Goal: Check status: Check status

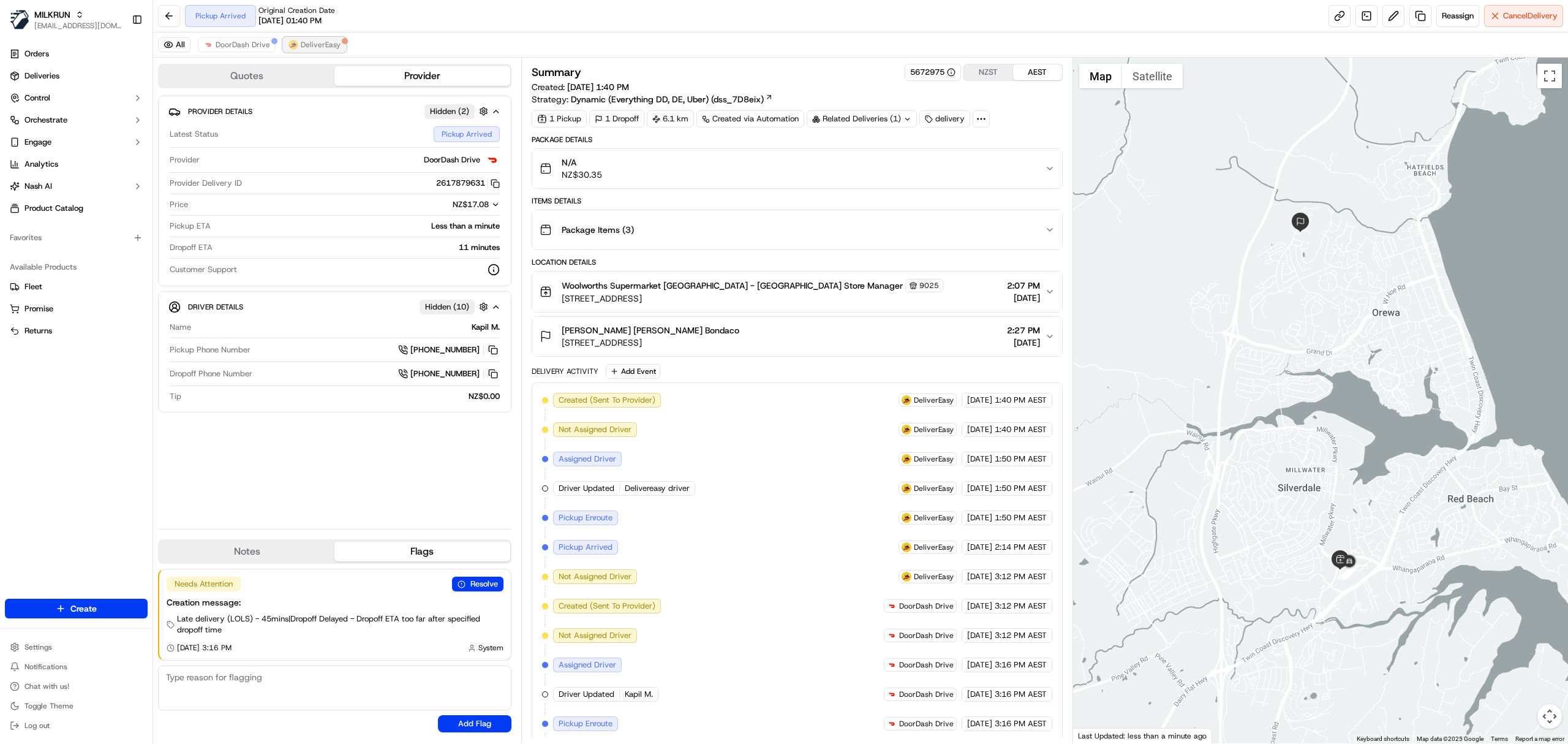
click at [306, 45] on span "DeliverEasy" at bounding box center [320, 44] width 40 height 10
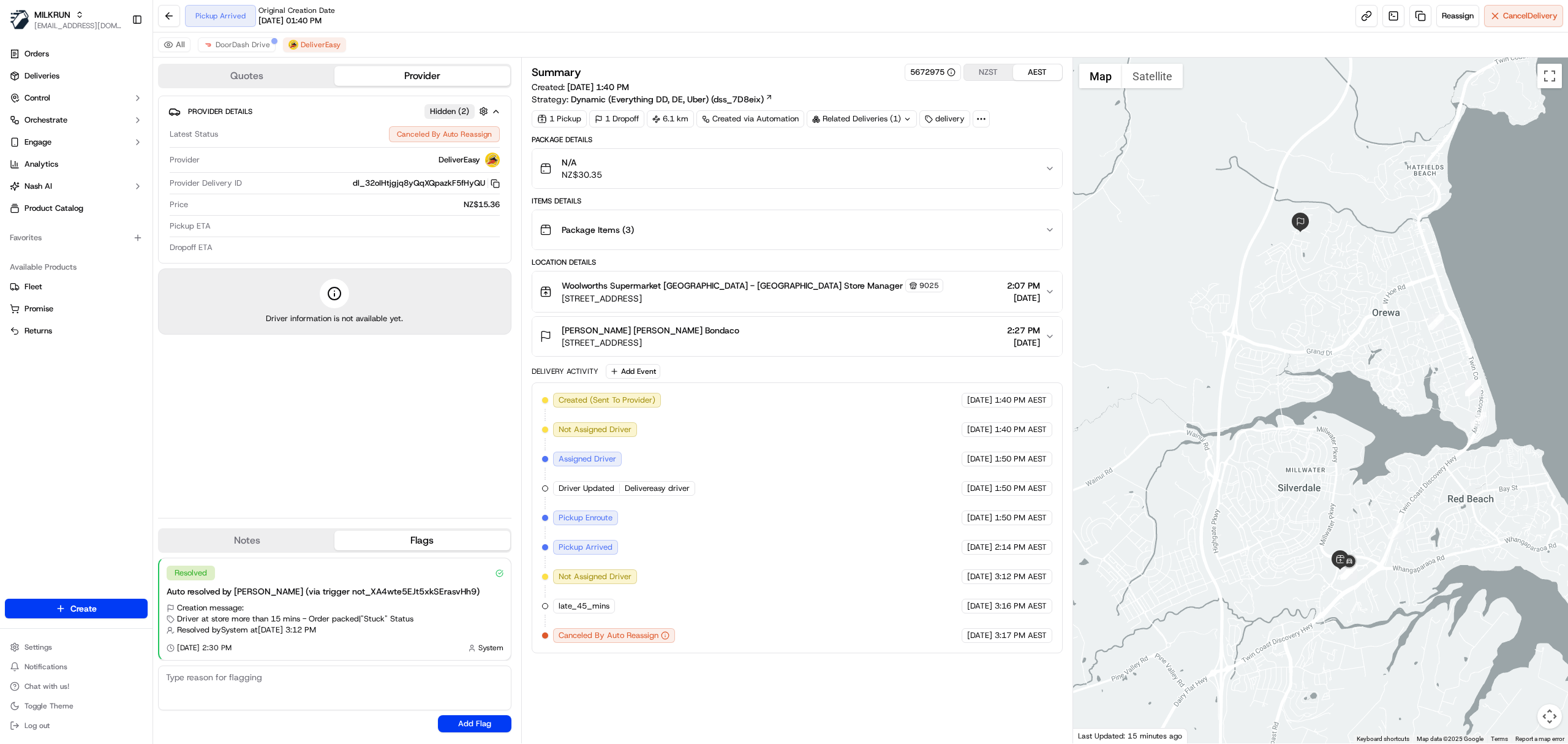
click at [721, 206] on div "Items Details" at bounding box center [797, 201] width 531 height 10
click at [713, 186] on button "N/A NZ$30.35" at bounding box center [797, 168] width 530 height 40
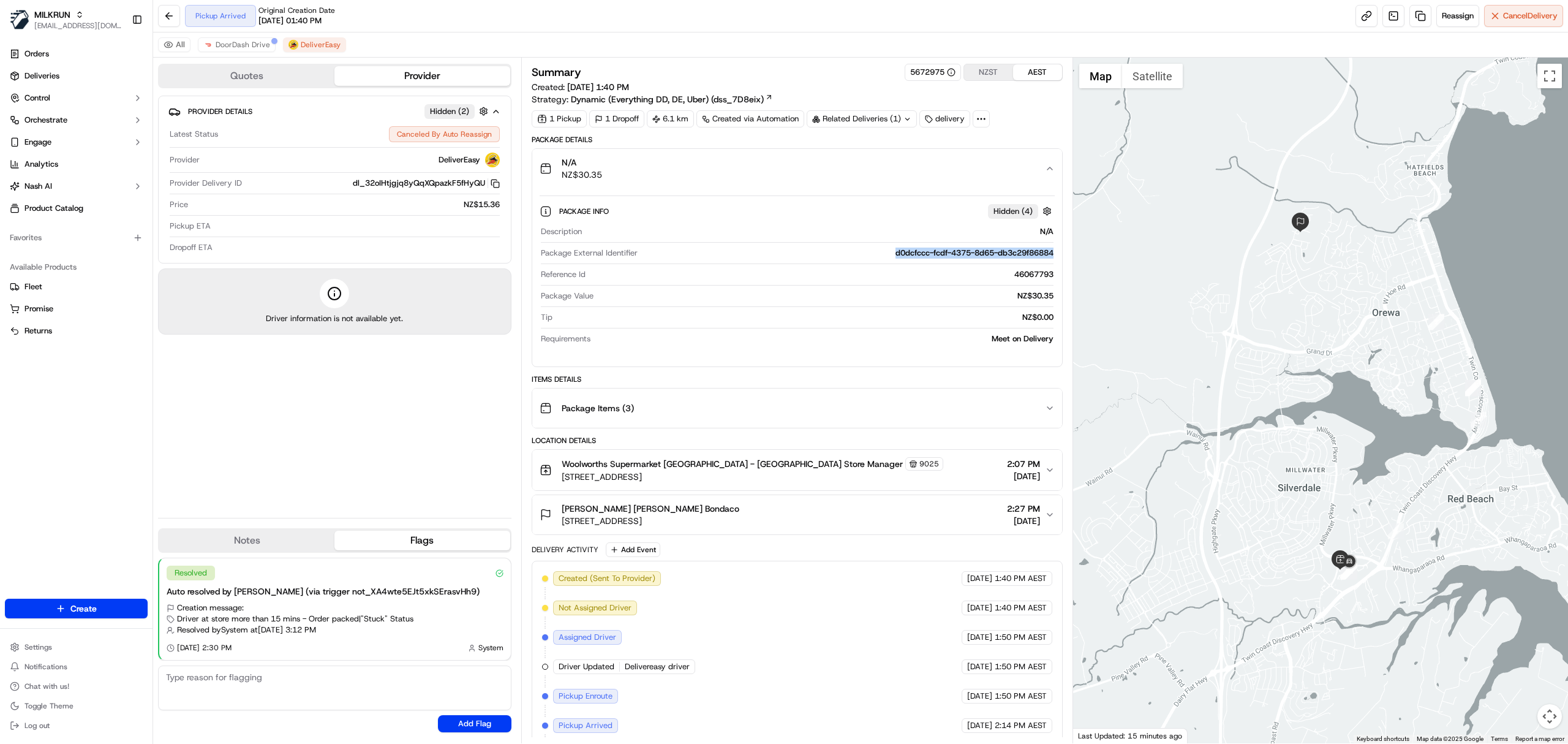
drag, startPoint x: 877, startPoint y: 261, endPoint x: 884, endPoint y: 252, distance: 11.4
click at [884, 252] on div "Package External Identifier d0dcfccc-fcdf-4375-8d65-db3c29f86884" at bounding box center [797, 255] width 513 height 16
copy div "d0dcfccc-fcdf-4375-8d65-db3c29f86884"
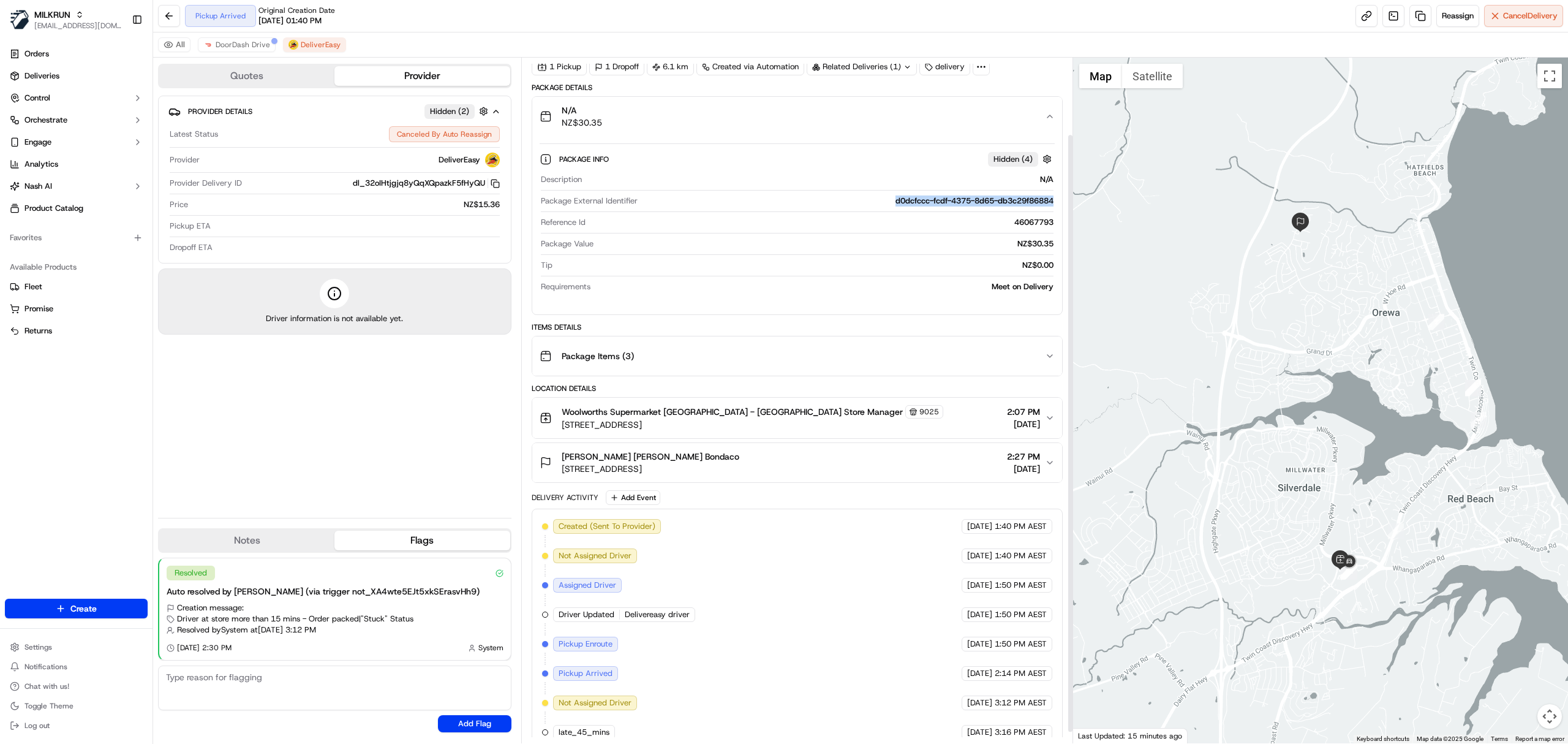
scroll to position [101, 0]
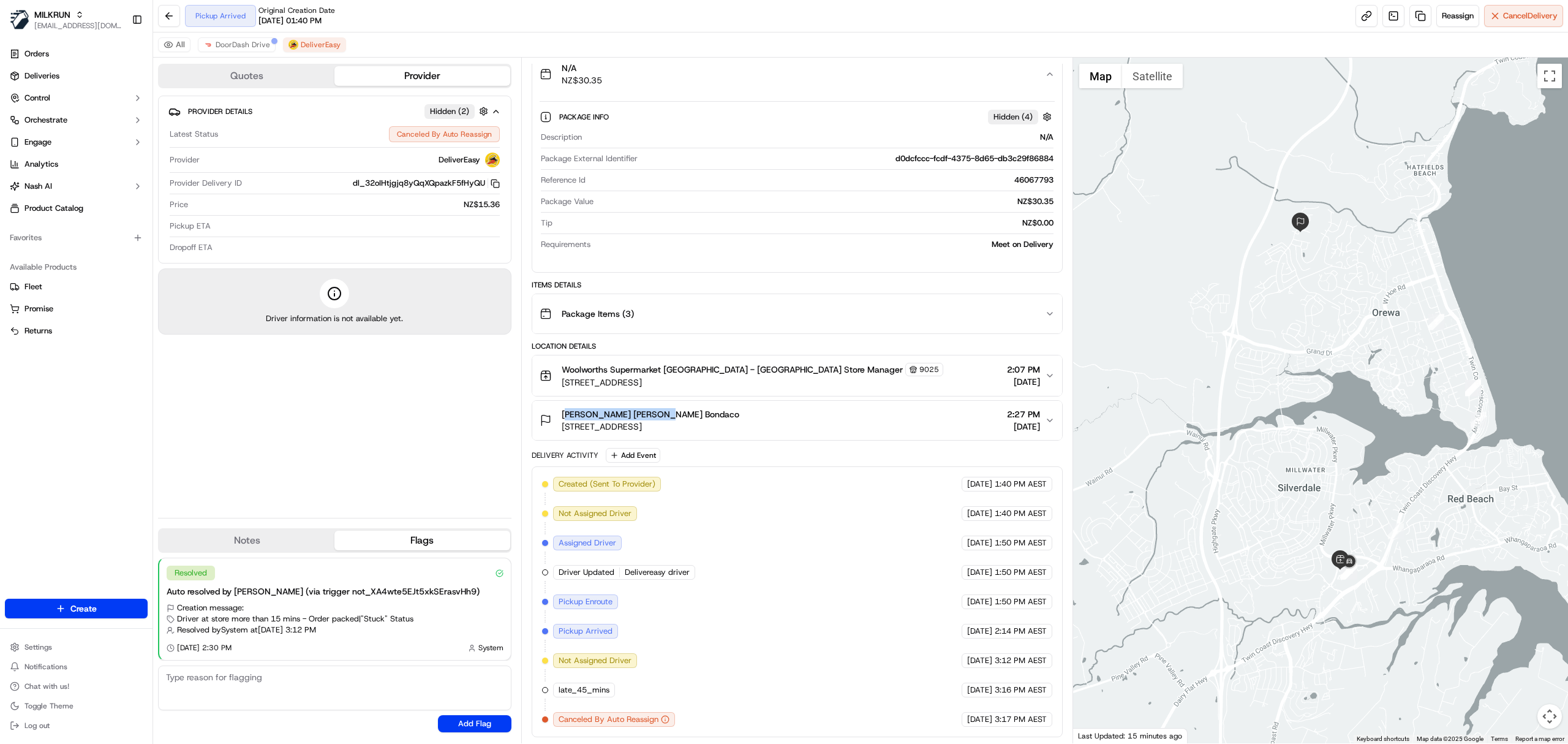
drag, startPoint x: 562, startPoint y: 412, endPoint x: 677, endPoint y: 412, distance: 115.0
click at [677, 412] on div "[PERSON_NAME] [PERSON_NAME] Bondaco" at bounding box center [650, 414] width 178 height 12
copy span "[PERSON_NAME] [PERSON_NAME] Bondaco"
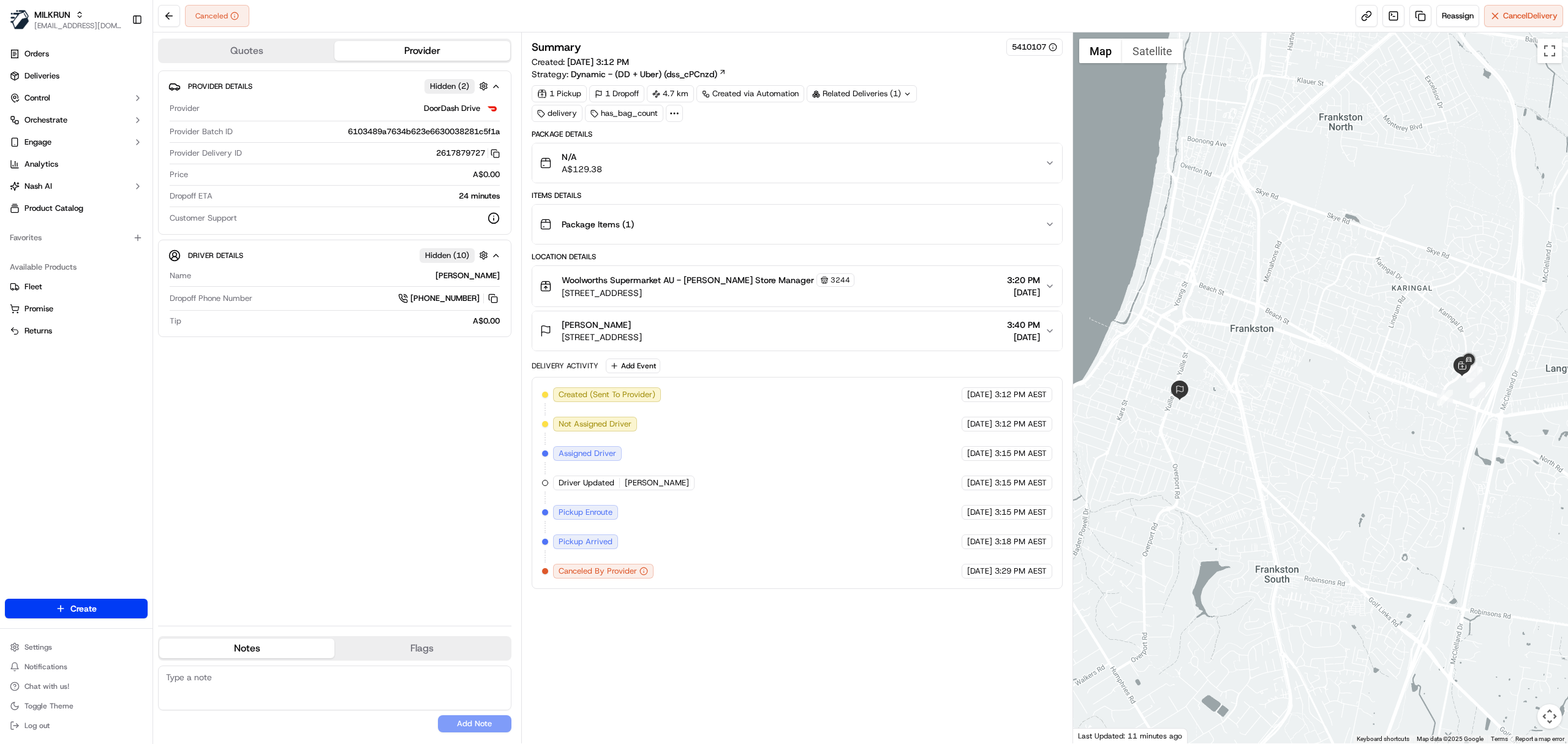
click at [623, 217] on div "Package Items ( 1 )" at bounding box center [792, 224] width 505 height 25
